Goal: Task Accomplishment & Management: Complete application form

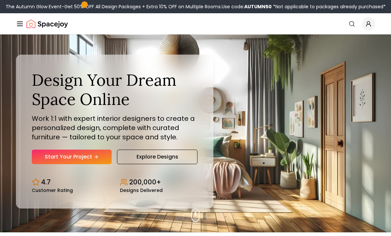
scroll to position [4, 0]
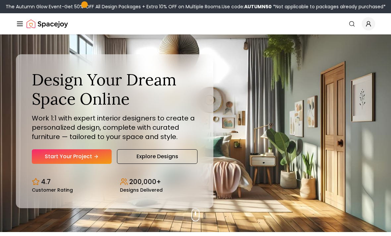
click at [101, 164] on link "Start Your Project" at bounding box center [72, 156] width 80 height 15
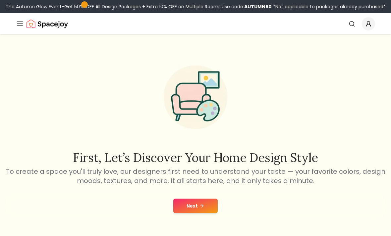
click at [204, 210] on button "Next" at bounding box center [195, 206] width 44 height 15
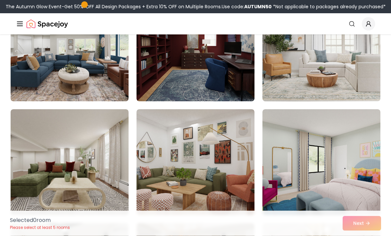
scroll to position [95, 0]
click at [341, 61] on img at bounding box center [321, 48] width 118 height 106
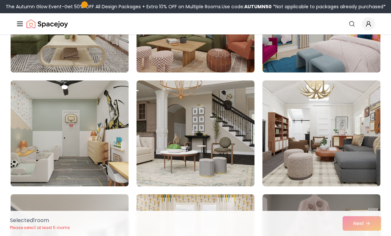
scroll to position [239, 0]
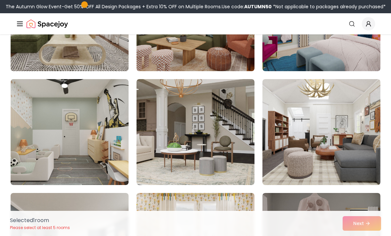
click at [242, 164] on img at bounding box center [196, 132] width 118 height 106
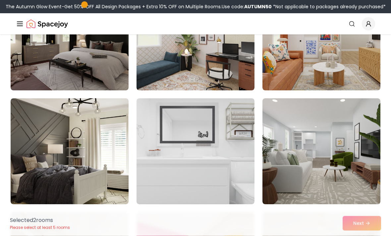
scroll to position [562, 0]
click at [232, 161] on img at bounding box center [196, 151] width 118 height 106
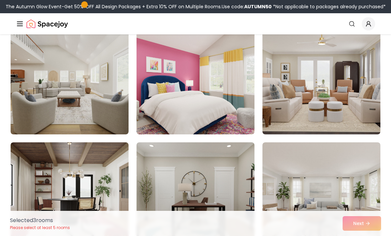
click at [115, 124] on img at bounding box center [70, 81] width 118 height 106
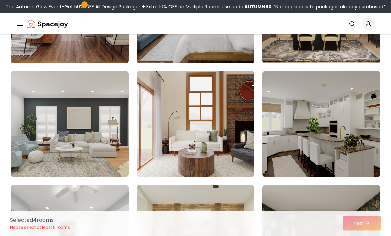
scroll to position [1159, 0]
click at [352, 123] on img at bounding box center [321, 124] width 118 height 106
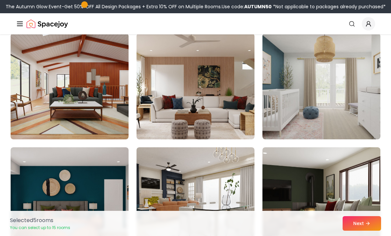
scroll to position [1535, 0]
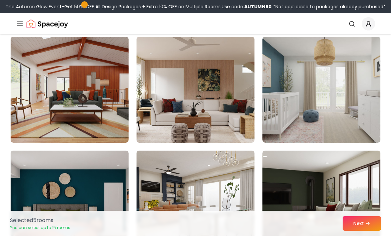
click at [341, 128] on img at bounding box center [321, 90] width 118 height 106
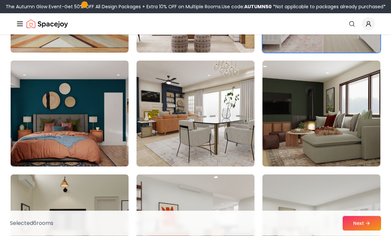
scroll to position [1625, 0]
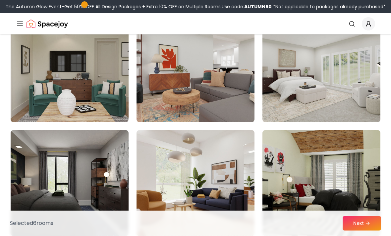
click at [368, 108] on img at bounding box center [321, 70] width 118 height 106
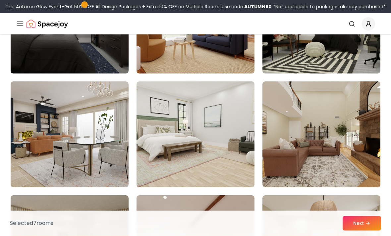
scroll to position [1946, 0]
click at [241, 171] on img at bounding box center [196, 135] width 118 height 106
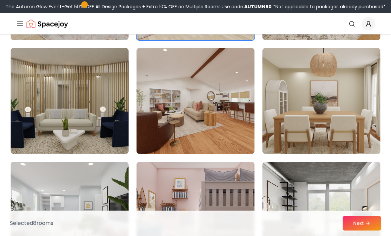
scroll to position [2094, 0]
click at [327, 126] on img at bounding box center [321, 101] width 118 height 106
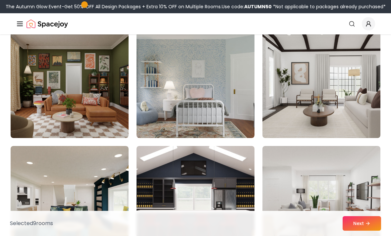
scroll to position [2564, 0]
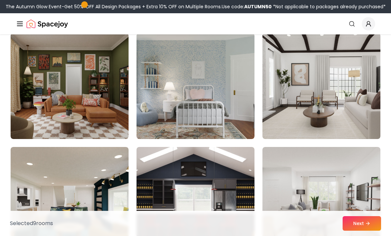
click at [364, 122] on img at bounding box center [321, 86] width 118 height 106
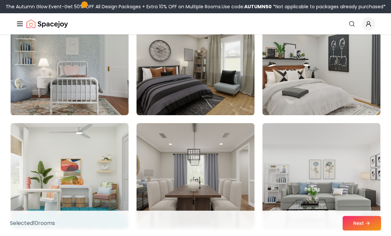
scroll to position [2930, 0]
click at [227, 189] on img at bounding box center [196, 176] width 118 height 106
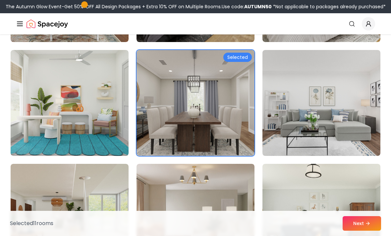
scroll to position [3005, 0]
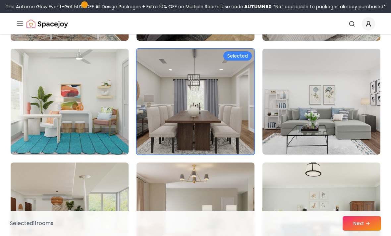
click at [327, 96] on img at bounding box center [321, 102] width 118 height 106
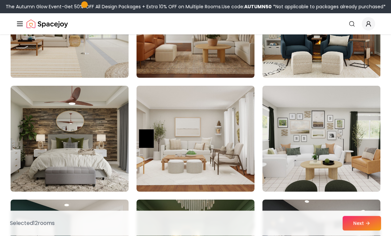
scroll to position [3196, 0]
click at [365, 231] on button "Next" at bounding box center [362, 223] width 38 height 15
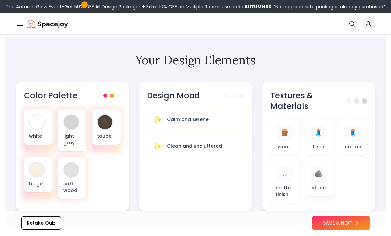
scroll to position [226, 0]
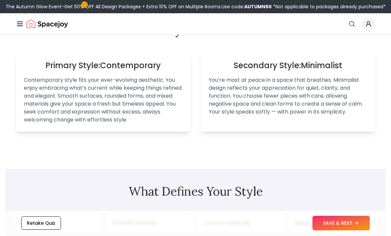
click at [344, 231] on button "SAVE & NEXT" at bounding box center [340, 223] width 57 height 15
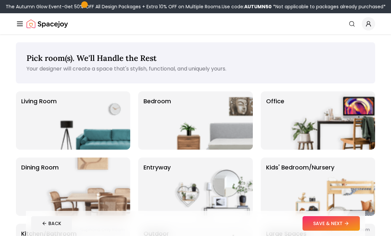
click at [234, 121] on img at bounding box center [210, 120] width 85 height 58
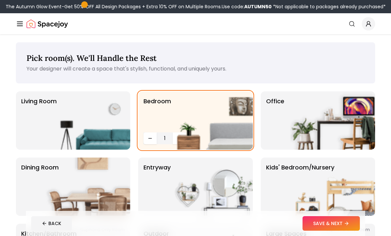
click at [178, 138] on img at bounding box center [210, 120] width 85 height 58
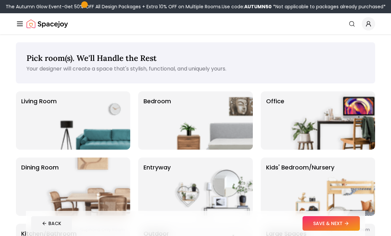
click at [206, 135] on img at bounding box center [210, 120] width 85 height 58
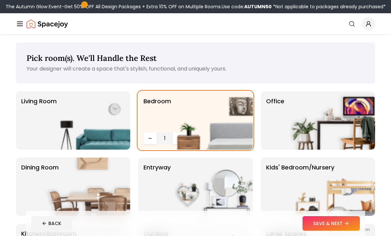
click at [181, 137] on img at bounding box center [210, 120] width 85 height 58
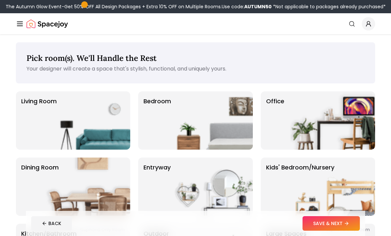
click at [210, 129] on img at bounding box center [210, 120] width 85 height 58
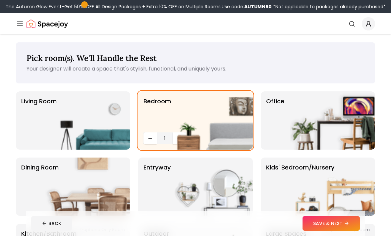
click at [56, 124] on img at bounding box center [87, 120] width 85 height 58
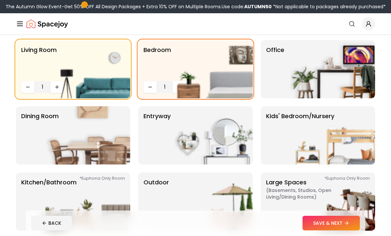
scroll to position [47, 0]
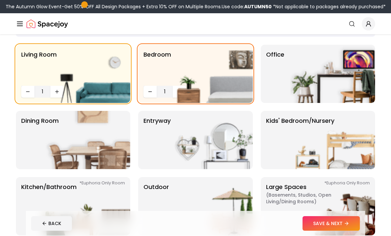
click at [175, 91] on img at bounding box center [210, 74] width 85 height 58
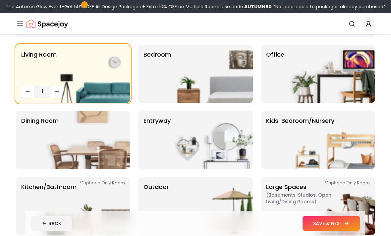
click at [195, 79] on img at bounding box center [210, 74] width 85 height 58
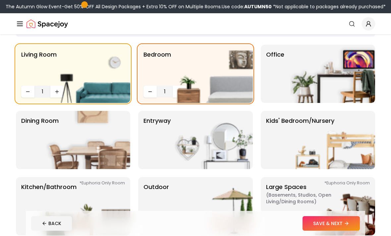
click at [183, 92] on img at bounding box center [210, 74] width 85 height 58
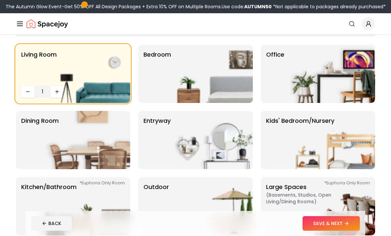
click at [179, 93] on img at bounding box center [210, 74] width 85 height 58
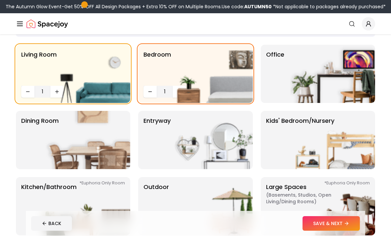
click at [175, 92] on img at bounding box center [210, 74] width 85 height 58
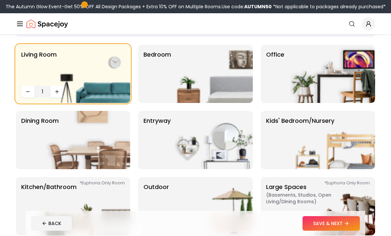
click at [165, 83] on p "Bedroom" at bounding box center [156, 74] width 27 height 48
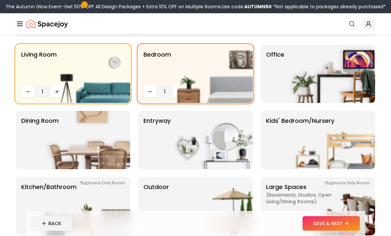
click at [151, 93] on icon "Decrease quantity" at bounding box center [149, 91] width 5 height 5
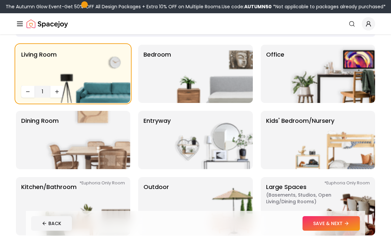
click at [57, 93] on img at bounding box center [87, 74] width 85 height 58
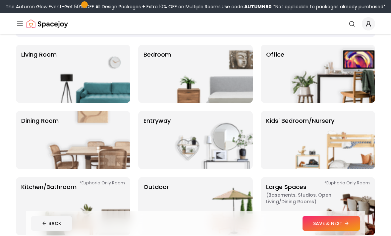
click at [67, 87] on img at bounding box center [87, 74] width 85 height 58
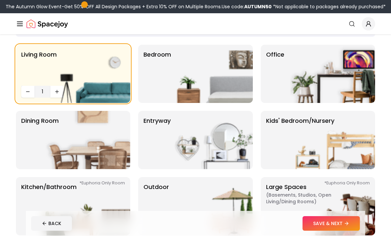
click at [62, 93] on img at bounding box center [87, 74] width 85 height 58
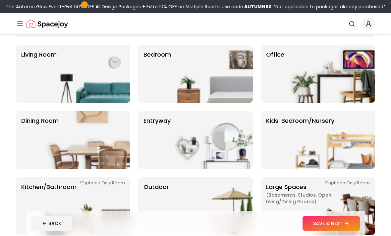
click at [184, 76] on img at bounding box center [210, 74] width 85 height 58
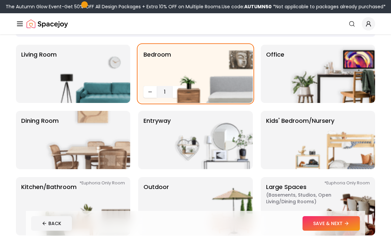
click at [105, 90] on img at bounding box center [87, 74] width 85 height 58
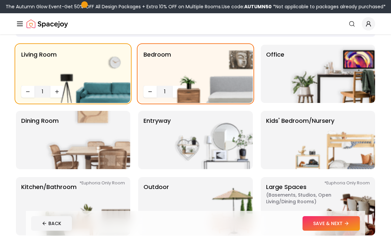
click at [61, 144] on img at bounding box center [87, 140] width 85 height 58
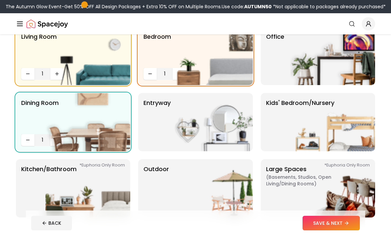
scroll to position [66, 0]
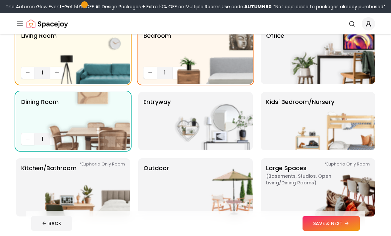
click at [247, 127] on img at bounding box center [210, 121] width 85 height 58
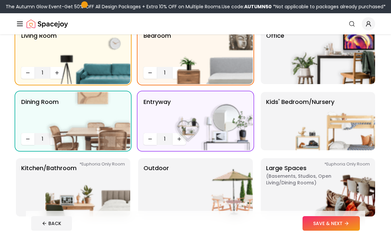
click at [342, 193] on img at bounding box center [332, 187] width 85 height 58
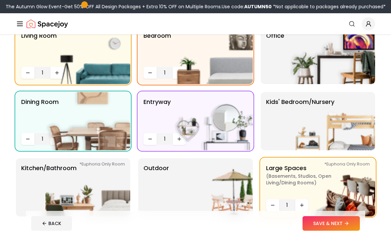
click at [189, 189] on img at bounding box center [210, 187] width 85 height 58
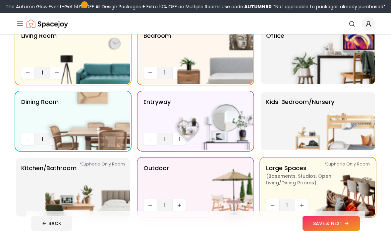
click at [113, 200] on img at bounding box center [87, 187] width 85 height 58
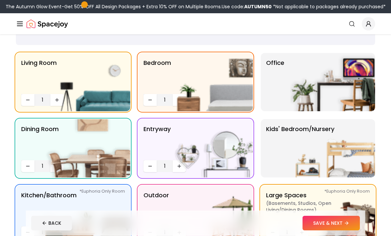
scroll to position [38, 0]
click at [346, 81] on img at bounding box center [332, 82] width 85 height 58
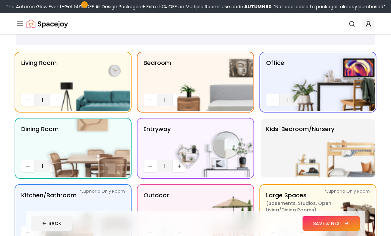
click at [336, 231] on button "SAVE & NEXT" at bounding box center [330, 223] width 57 height 15
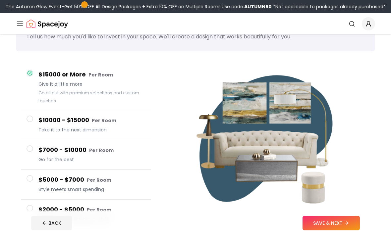
scroll to position [35, 0]
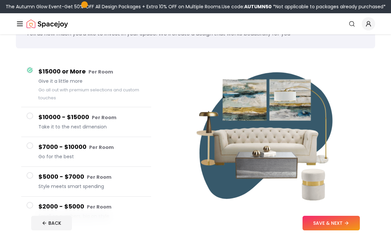
click at [30, 147] on span at bounding box center [30, 146] width 7 height 7
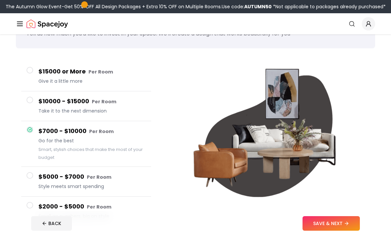
click at [345, 226] on icon at bounding box center [346, 223] width 5 height 5
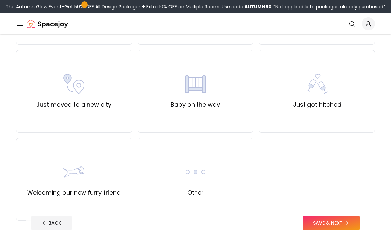
scroll to position [218, 0]
click at [242, 193] on div "Other" at bounding box center [195, 179] width 116 height 83
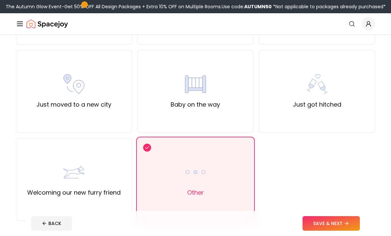
click at [332, 231] on button "SAVE & NEXT" at bounding box center [330, 223] width 57 height 15
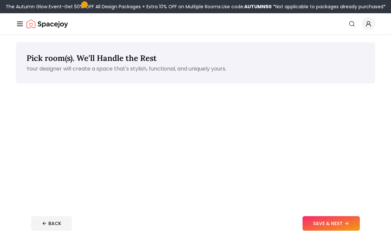
scroll to position [60, 0]
